Goal: Task Accomplishment & Management: Manage account settings

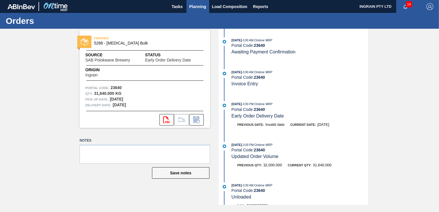
click at [200, 5] on span "Planning" at bounding box center [197, 6] width 17 height 7
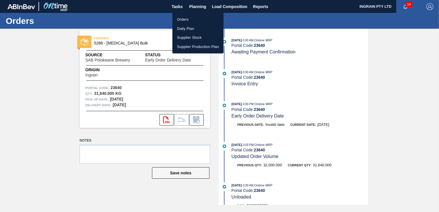
click at [192, 18] on li "Orders" at bounding box center [197, 19] width 51 height 9
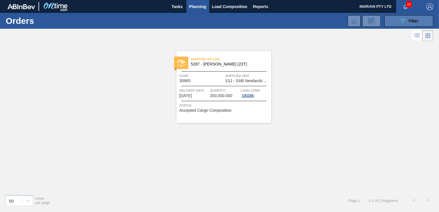
click at [394, 17] on button "089F7B8B-B2A5-4AFE-B5C0-19BA573D28AC Filter" at bounding box center [409, 20] width 49 height 11
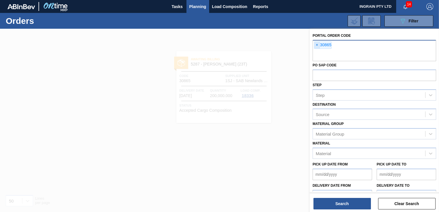
click at [316, 46] on span "×" at bounding box center [316, 45] width 5 height 7
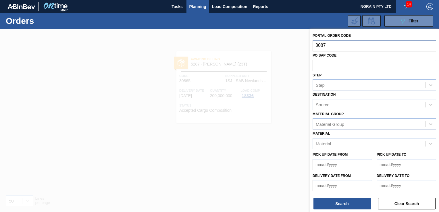
type input "30871"
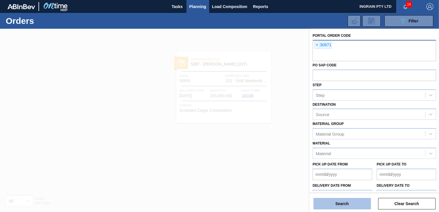
click at [349, 204] on button "Search" at bounding box center [342, 203] width 57 height 11
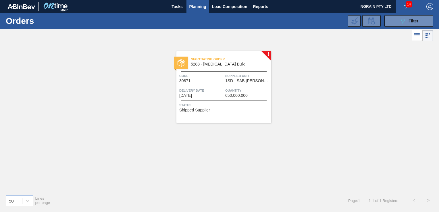
click at [233, 87] on div "Negotiating Order 5288 - [MEDICAL_DATA] Bulk Code 30871 Supplied Unit 1SD - SAB…" at bounding box center [223, 87] width 95 height 72
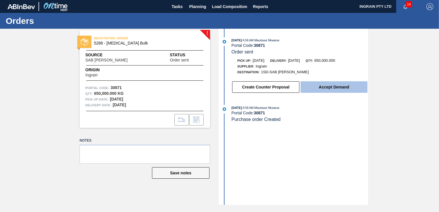
click at [328, 89] on button "Accept Demand" at bounding box center [334, 86] width 67 height 11
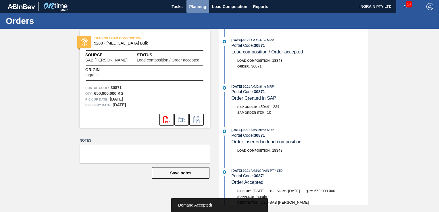
click at [194, 5] on span "Planning" at bounding box center [197, 6] width 17 height 7
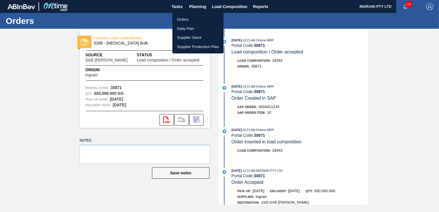
drag, startPoint x: 178, startPoint y: 17, endPoint x: 249, endPoint y: 17, distance: 71.0
click at [178, 17] on li "Orders" at bounding box center [197, 19] width 51 height 9
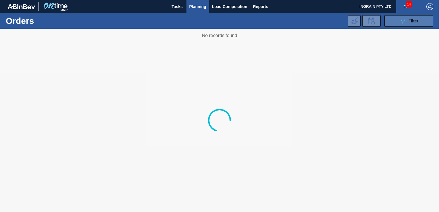
click at [401, 20] on icon "089F7B8B-B2A5-4AFE-B5C0-19BA573D28AC" at bounding box center [403, 21] width 7 height 7
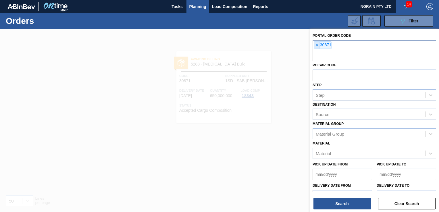
click at [317, 45] on span "×" at bounding box center [316, 45] width 5 height 7
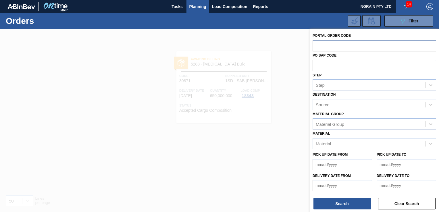
click at [330, 45] on input "text" at bounding box center [375, 45] width 124 height 11
type input "30872"
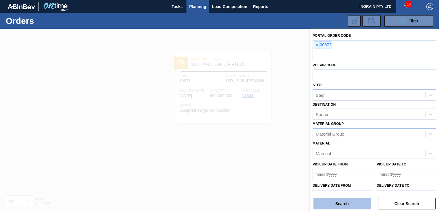
click at [346, 203] on button "Search" at bounding box center [342, 203] width 57 height 11
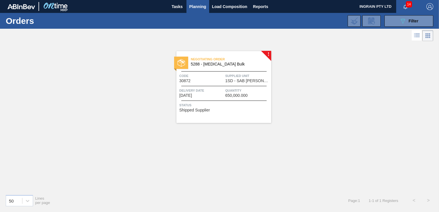
click at [235, 72] on div "Negotiating Order 5288 - [MEDICAL_DATA] Bulk Code 30872 Supplied Unit 1SD - SAB…" at bounding box center [223, 87] width 95 height 72
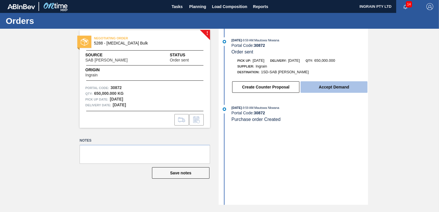
click at [345, 90] on button "Accept Demand" at bounding box center [334, 86] width 67 height 11
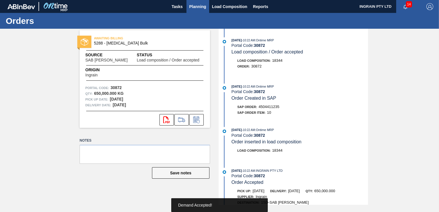
click at [190, 5] on span "Planning" at bounding box center [197, 6] width 17 height 7
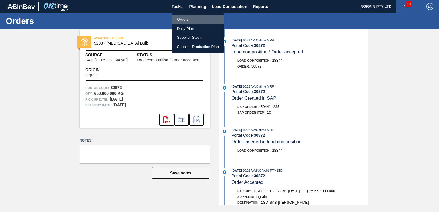
click at [185, 18] on li "Orders" at bounding box center [197, 19] width 51 height 9
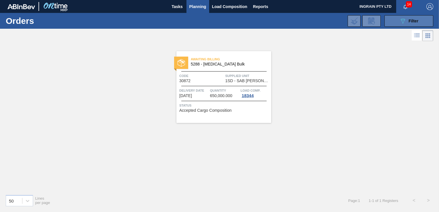
click at [394, 23] on button "089F7B8B-B2A5-4AFE-B5C0-19BA573D28AC Filter" at bounding box center [409, 20] width 49 height 11
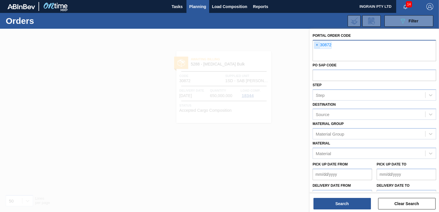
click at [316, 44] on span "×" at bounding box center [316, 45] width 5 height 7
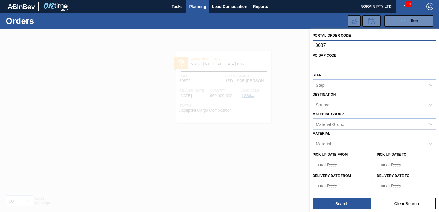
type input "30873"
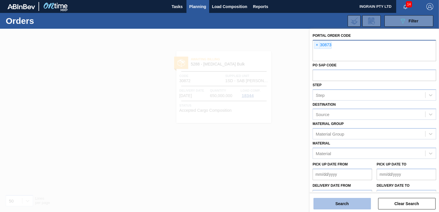
click at [337, 200] on button "Search" at bounding box center [342, 203] width 57 height 11
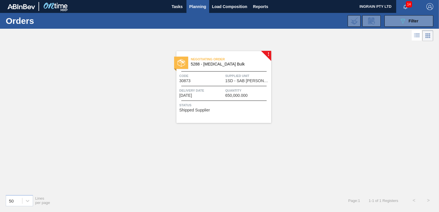
click at [236, 94] on span "650,000.000" at bounding box center [236, 95] width 22 height 4
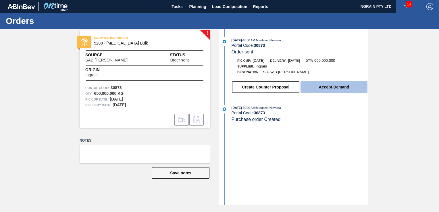
click at [325, 88] on button "Accept Demand" at bounding box center [334, 86] width 67 height 11
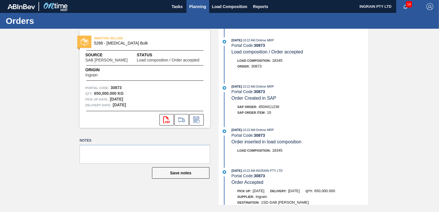
click at [201, 5] on span "Planning" at bounding box center [197, 6] width 17 height 7
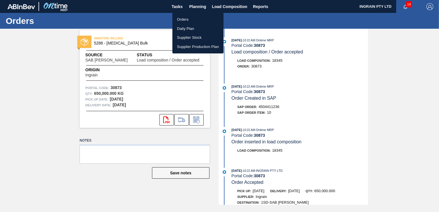
click at [184, 19] on li "Orders" at bounding box center [197, 19] width 51 height 9
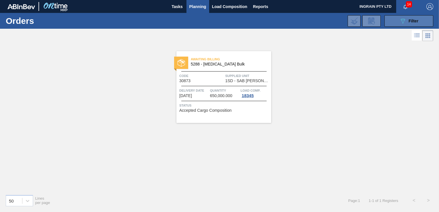
click at [397, 19] on button "089F7B8B-B2A5-4AFE-B5C0-19BA573D28AC Filter" at bounding box center [409, 20] width 49 height 11
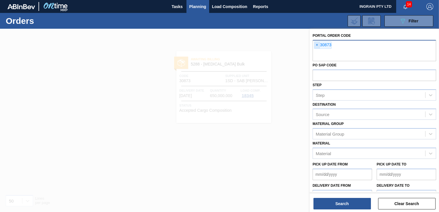
click at [316, 45] on span "×" at bounding box center [316, 45] width 5 height 7
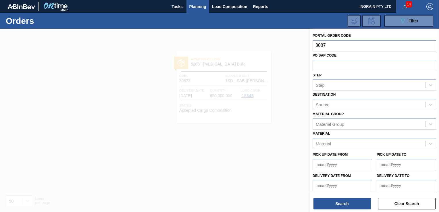
type input "30874"
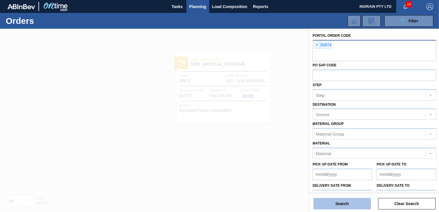
click at [356, 204] on button "Search" at bounding box center [342, 203] width 57 height 11
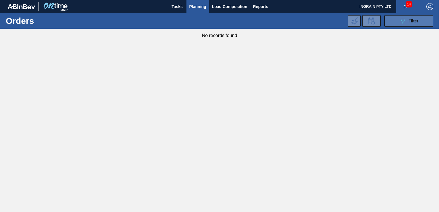
click at [405, 21] on icon "089F7B8B-B2A5-4AFE-B5C0-19BA573D28AC" at bounding box center [403, 21] width 7 height 7
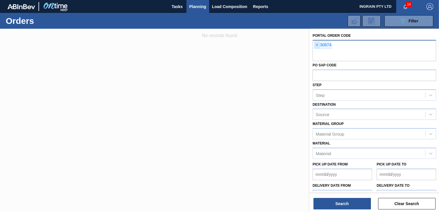
click at [318, 45] on span "×" at bounding box center [316, 45] width 5 height 7
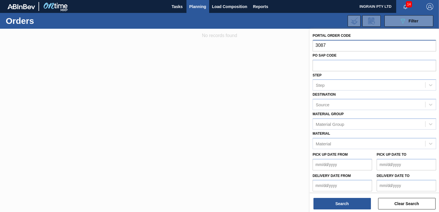
type input "30875"
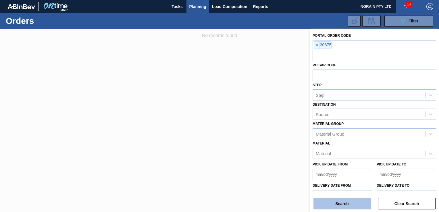
click at [341, 203] on button "Search" at bounding box center [342, 203] width 57 height 11
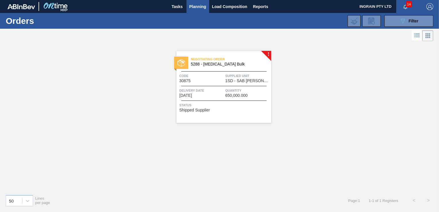
click at [245, 80] on span "1SD - SAB [PERSON_NAME]" at bounding box center [247, 81] width 45 height 4
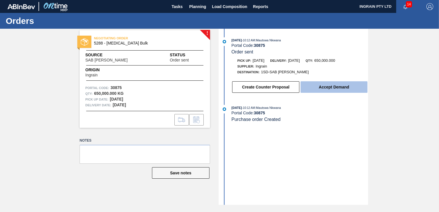
click at [338, 87] on button "Accept Demand" at bounding box center [334, 86] width 67 height 11
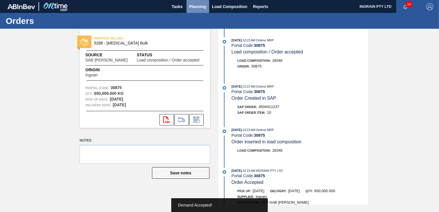
click at [199, 5] on span "Planning" at bounding box center [197, 6] width 17 height 7
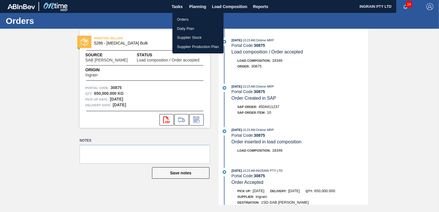
click at [187, 18] on li "Orders" at bounding box center [197, 19] width 51 height 9
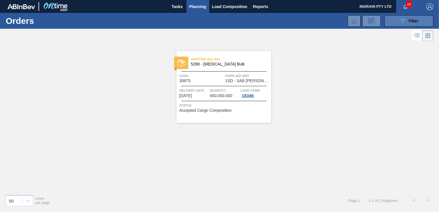
click at [400, 20] on icon "089F7B8B-B2A5-4AFE-B5C0-19BA573D28AC" at bounding box center [403, 21] width 7 height 7
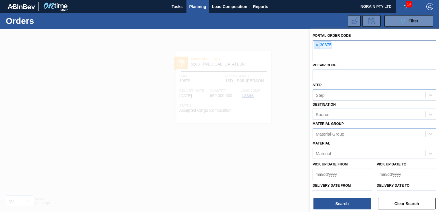
click at [316, 45] on span "×" at bounding box center [316, 45] width 5 height 7
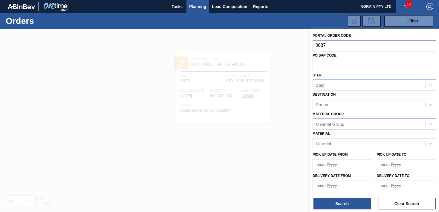
type input "30876"
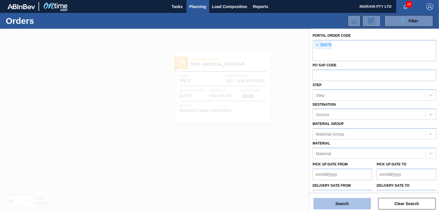
click at [339, 204] on button "Search" at bounding box center [342, 203] width 57 height 11
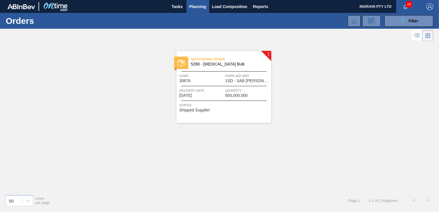
click at [237, 80] on span "1SD - SAB [PERSON_NAME]" at bounding box center [247, 81] width 45 height 4
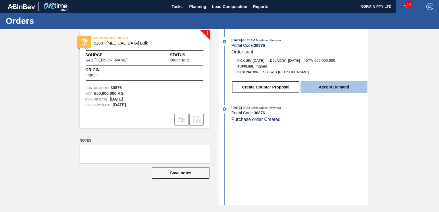
click at [328, 87] on button "Accept Demand" at bounding box center [334, 86] width 67 height 11
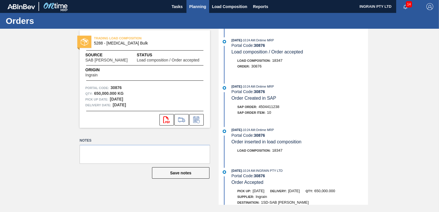
click at [195, 6] on span "Planning" at bounding box center [197, 6] width 17 height 7
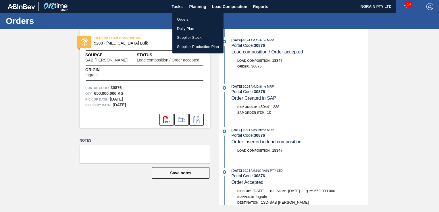
drag, startPoint x: 179, startPoint y: 17, endPoint x: 186, endPoint y: 17, distance: 6.6
click at [179, 17] on li "Orders" at bounding box center [197, 19] width 51 height 9
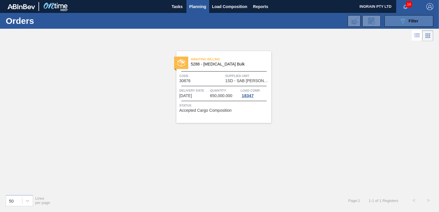
click at [401, 21] on icon "089F7B8B-B2A5-4AFE-B5C0-19BA573D28AC" at bounding box center [403, 21] width 7 height 7
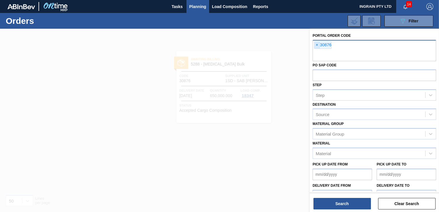
click at [318, 45] on span "×" at bounding box center [316, 45] width 5 height 7
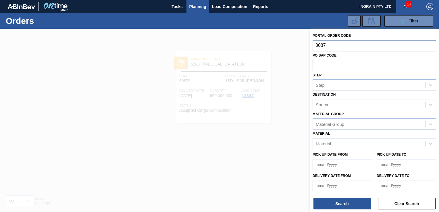
type input "30877"
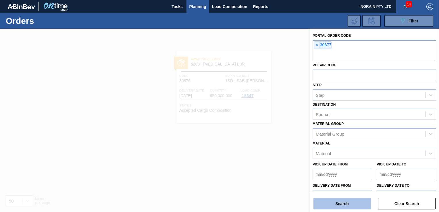
click at [344, 204] on button "Search" at bounding box center [342, 203] width 57 height 11
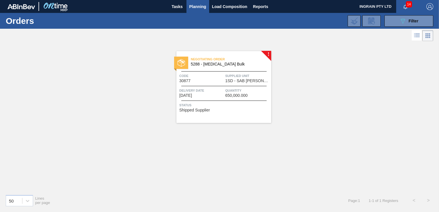
click at [237, 83] on div "Negotiating Order 5288 - [MEDICAL_DATA] Bulk Code 30877 Supplied Unit 1SD - SAB…" at bounding box center [223, 87] width 95 height 72
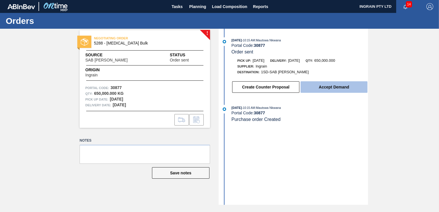
click at [328, 86] on button "Accept Demand" at bounding box center [334, 86] width 67 height 11
